Goal: Communication & Community: Answer question/provide support

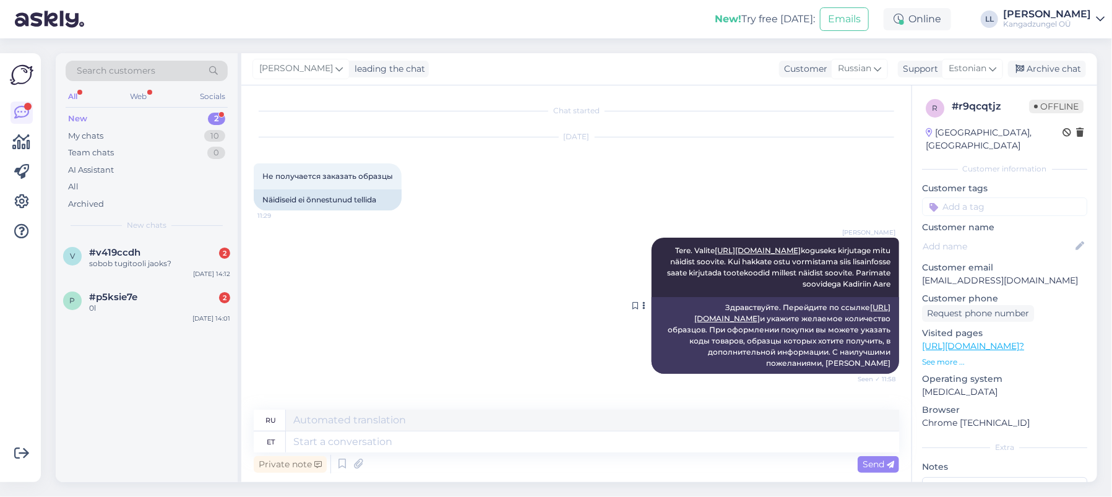
scroll to position [55, 0]
click at [183, 303] on div "0l" at bounding box center [159, 308] width 141 height 11
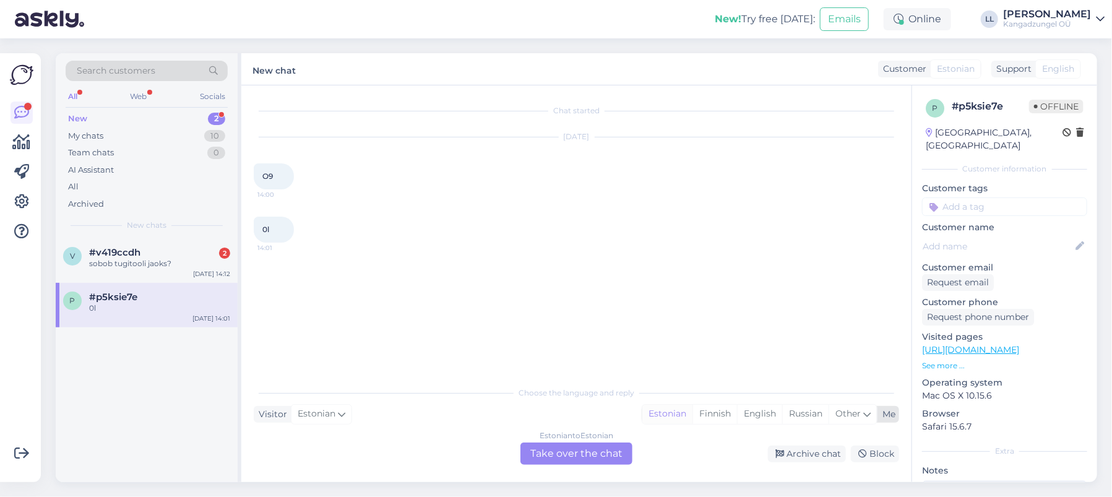
click at [674, 415] on div "Estonian" at bounding box center [667, 414] width 50 height 19
click at [592, 450] on div "Estonian to Estonian Take over the chat" at bounding box center [577, 454] width 112 height 22
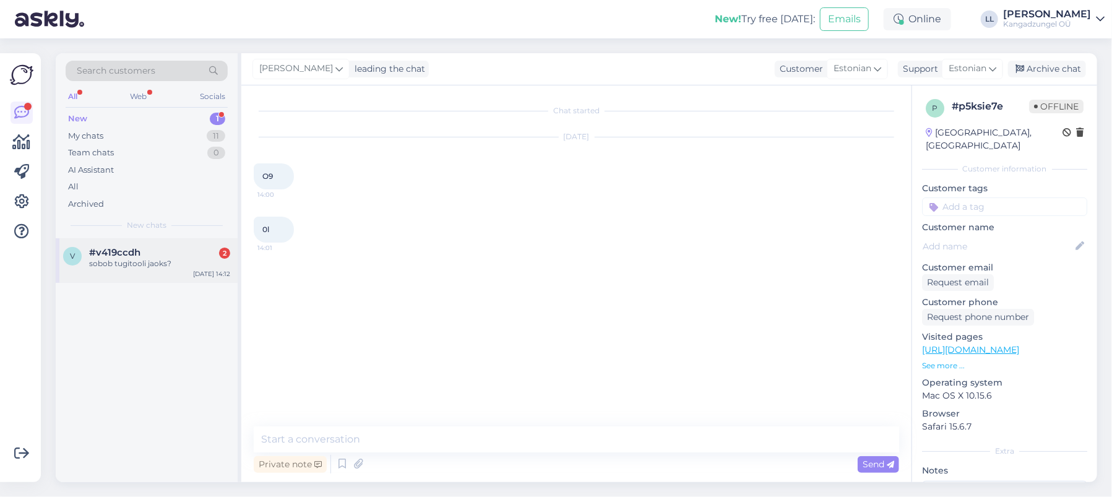
click at [121, 250] on span "#v419ccdh" at bounding box center [114, 252] width 51 height 11
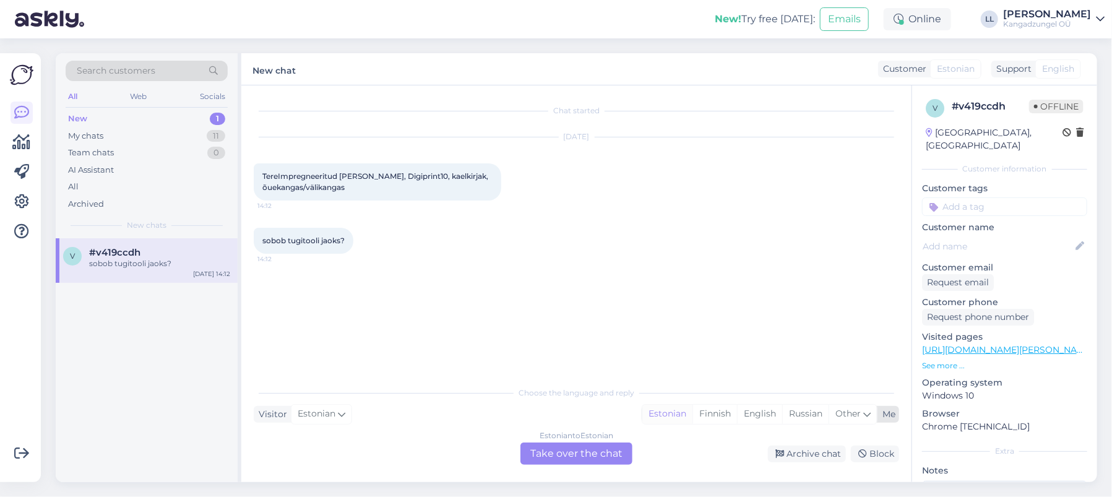
click at [667, 416] on div "Estonian" at bounding box center [667, 414] width 50 height 19
click at [605, 449] on div "Estonian to Estonian Take over the chat" at bounding box center [577, 454] width 112 height 22
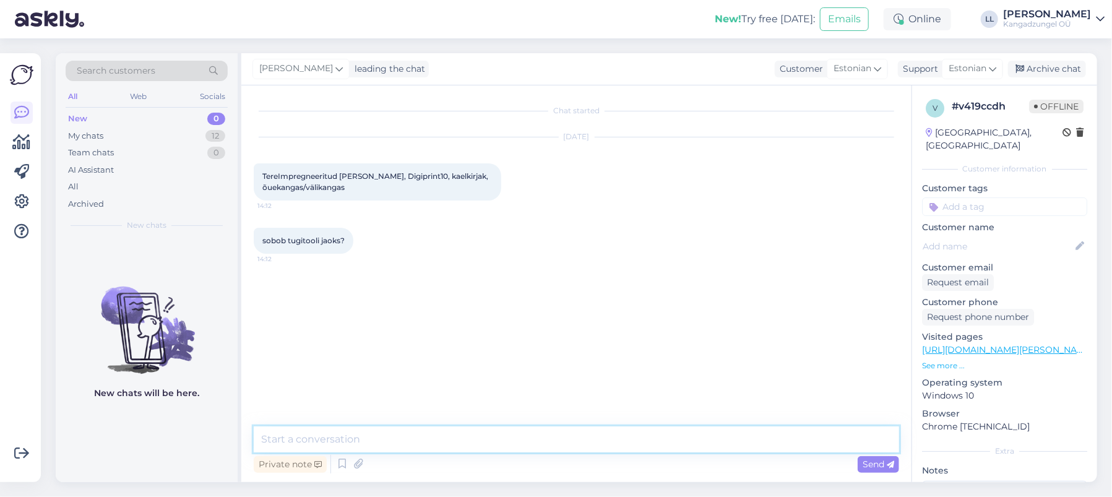
click at [571, 436] on textarea at bounding box center [577, 439] width 646 height 26
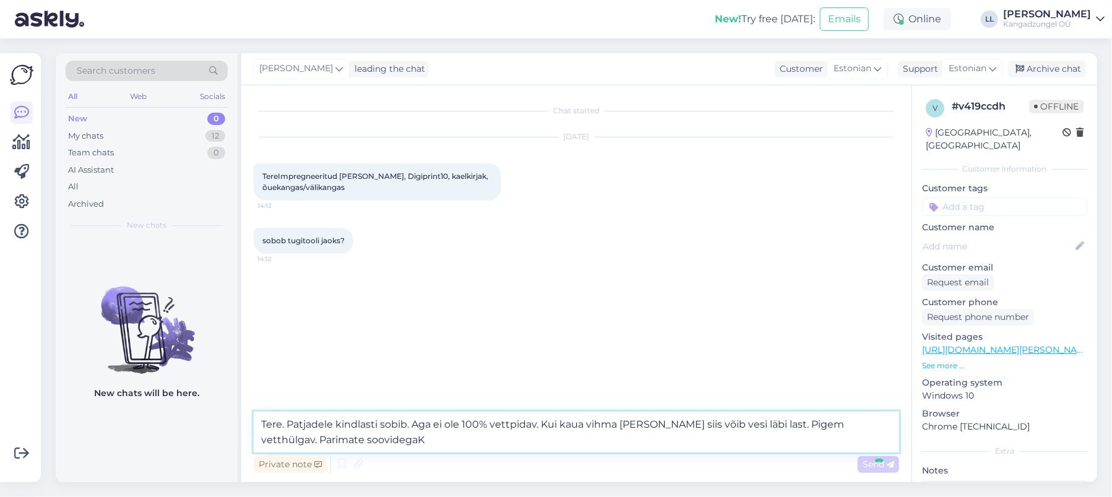
type textarea "Tere. Patjadele kindlasti sobib. Aga ei ole 100% vettpidav. Kui kaua vihma [PER…"
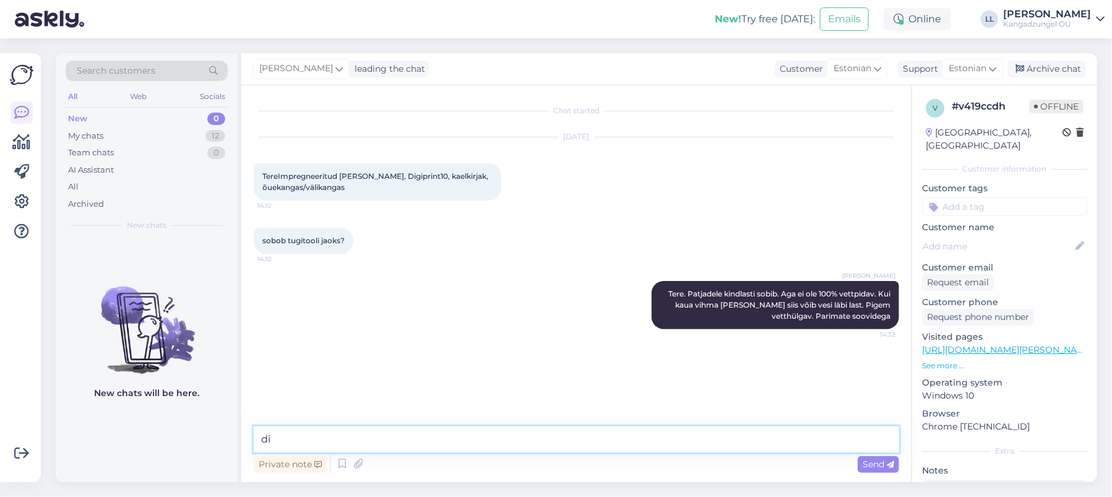
type textarea "d"
type textarea "Kadiriin Aare"
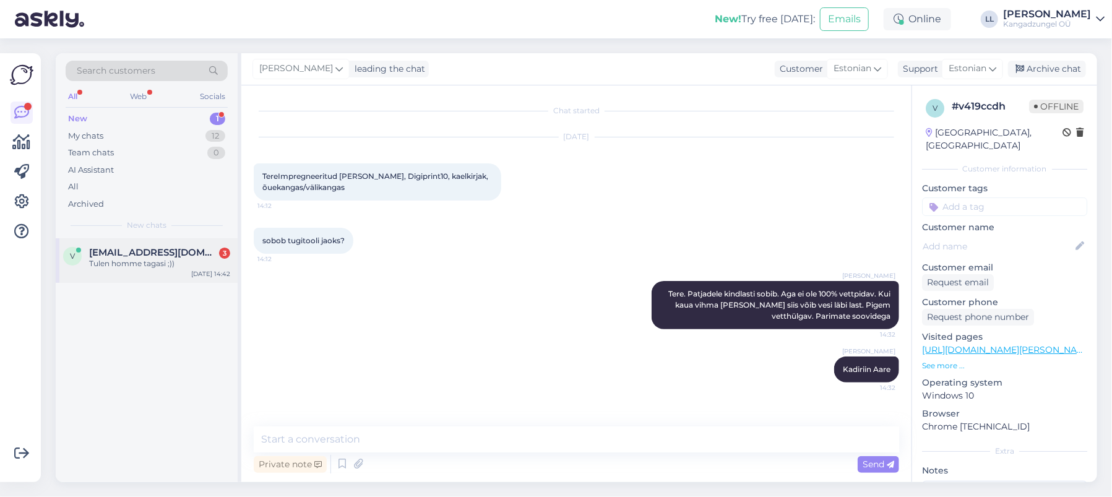
click at [159, 253] on span "[EMAIL_ADDRESS][DOMAIN_NAME]" at bounding box center [153, 252] width 129 height 11
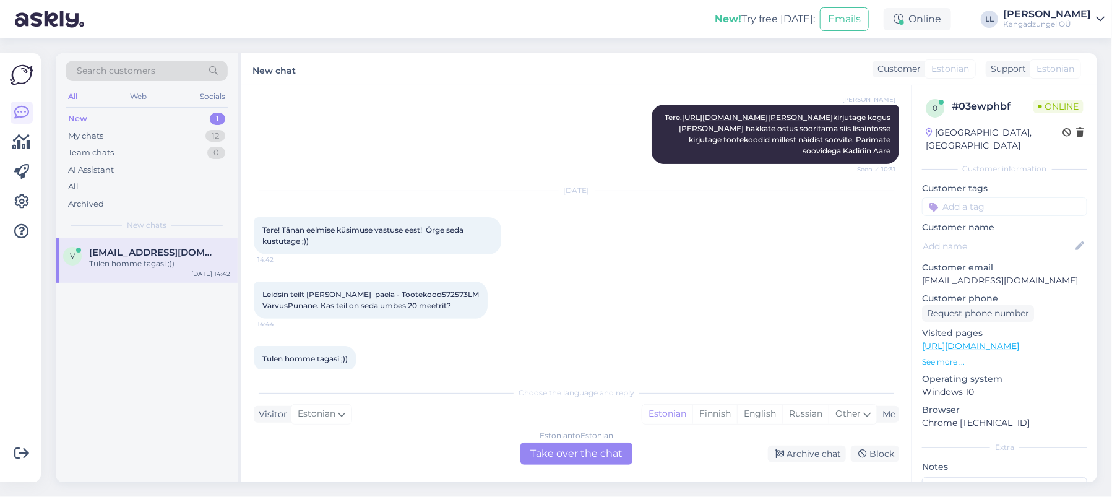
scroll to position [204, 0]
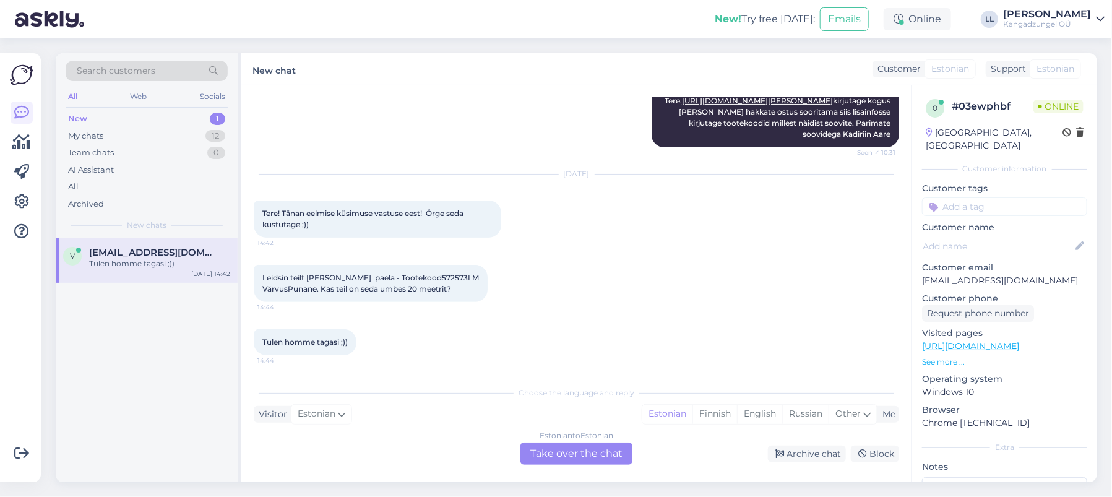
click at [594, 452] on div "Estonian to Estonian Take over the chat" at bounding box center [577, 454] width 112 height 22
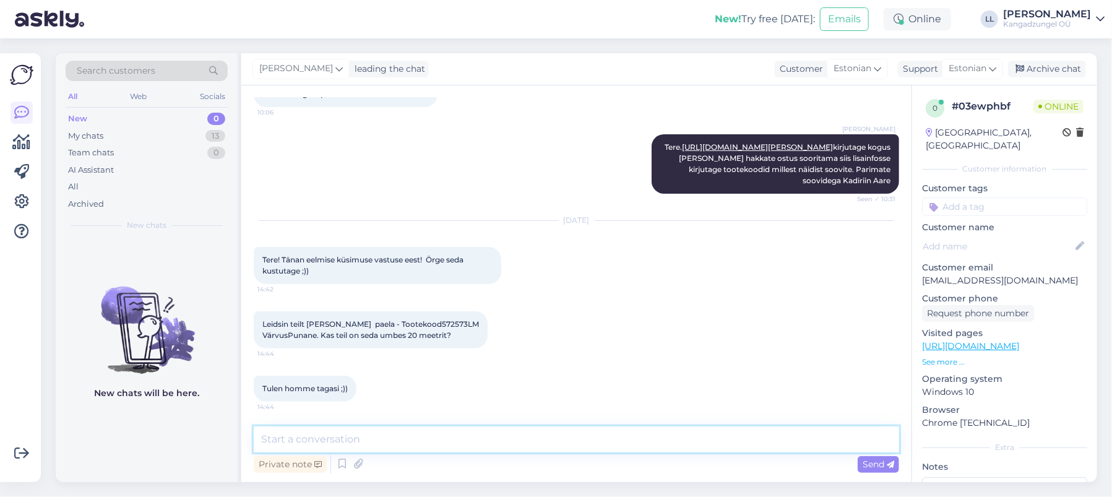
click at [403, 438] on textarea at bounding box center [577, 439] width 646 height 26
type textarea "Süsteem nätab,et seda paela on 40m. Parimate soovidega Kadiriin Aare"
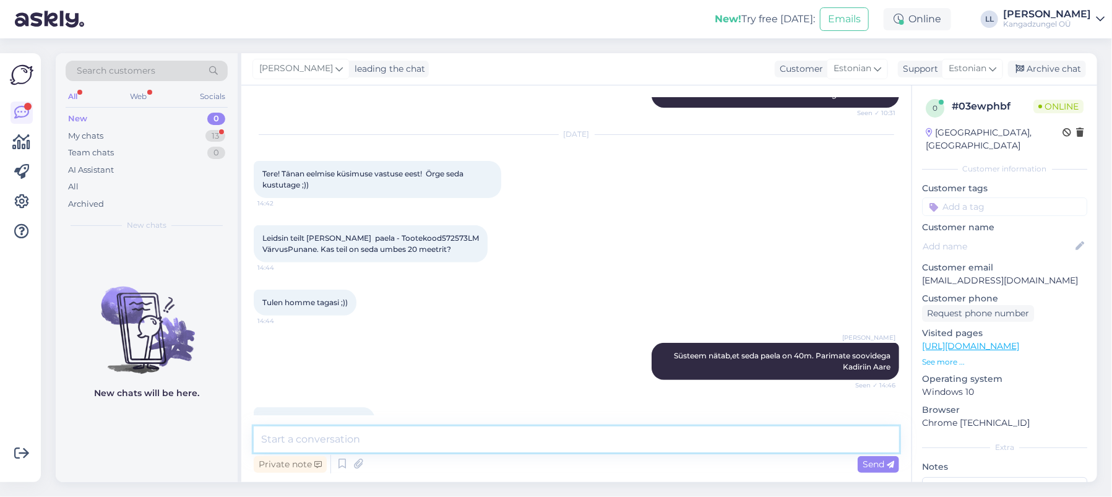
scroll to position [275, 0]
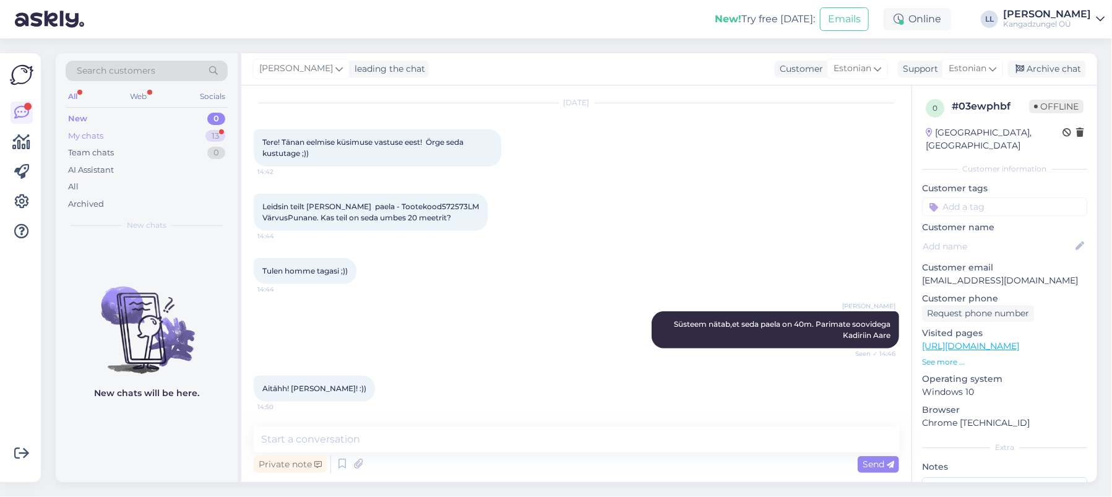
click at [153, 132] on div "My chats 13" at bounding box center [147, 136] width 162 height 17
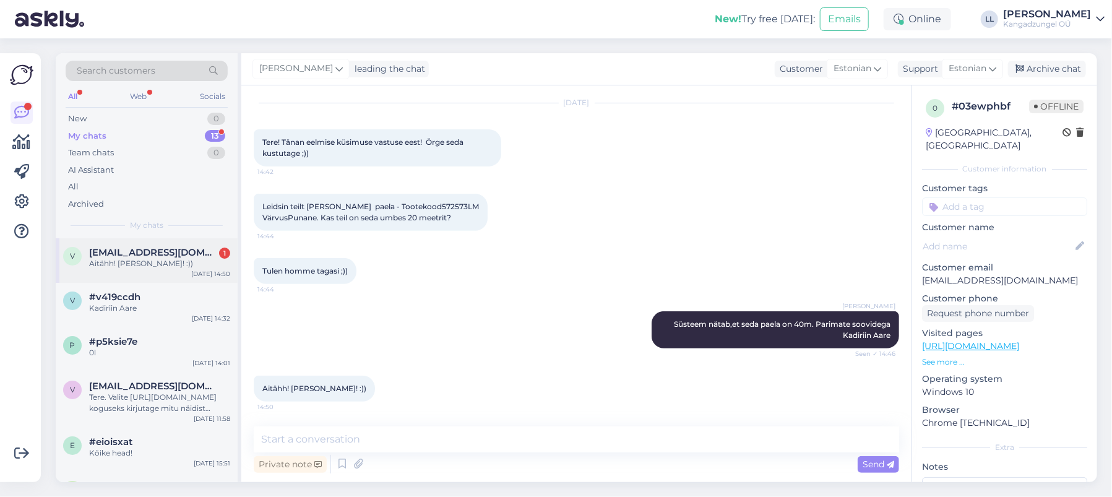
click at [186, 248] on div "[EMAIL_ADDRESS][DOMAIN_NAME] 1" at bounding box center [159, 252] width 141 height 11
